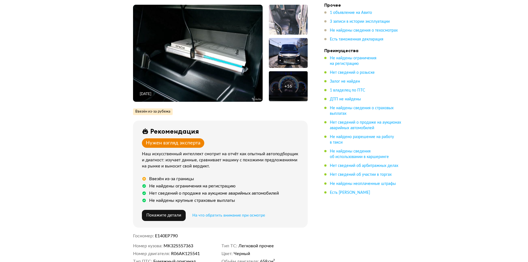
scroll to position [138, 0]
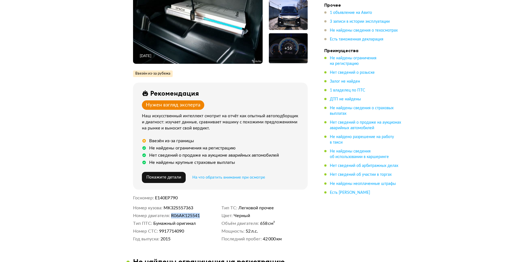
drag, startPoint x: 172, startPoint y: 214, endPoint x: 202, endPoint y: 213, distance: 29.9
click at [202, 213] on dd "R06АК125541" at bounding box center [195, 216] width 48 height 6
copy span "R06АК125541"
copy span "MK32S557363"
drag, startPoint x: 166, startPoint y: 205, endPoint x: 203, endPoint y: 205, distance: 37.1
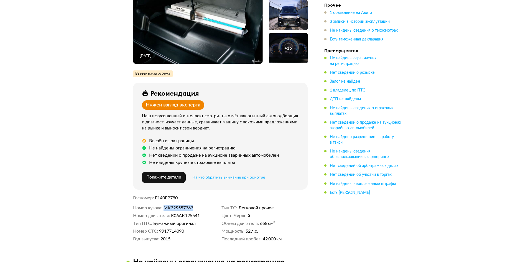
click at [203, 205] on dd "MK32S557363" at bounding box center [191, 208] width 56 height 6
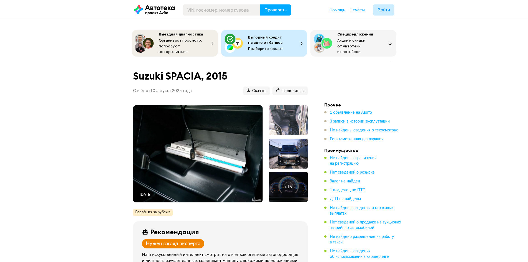
click at [185, 74] on h1 "Suzuki SPACIA, 2015" at bounding box center [220, 76] width 174 height 12
drag, startPoint x: 134, startPoint y: 75, endPoint x: 200, endPoint y: 73, distance: 66.2
click at [200, 73] on h1 "Suzuki SPACIA, 2015" at bounding box center [220, 76] width 174 height 12
copy h1 "Suzuki SPACIA"
